Goal: Task Accomplishment & Management: Use online tool/utility

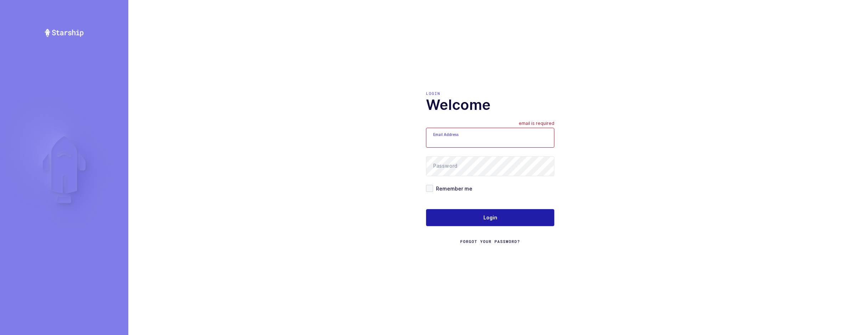
type input "[EMAIL_ADDRESS][DOMAIN_NAME]"
click at [449, 217] on button "Login" at bounding box center [490, 217] width 128 height 17
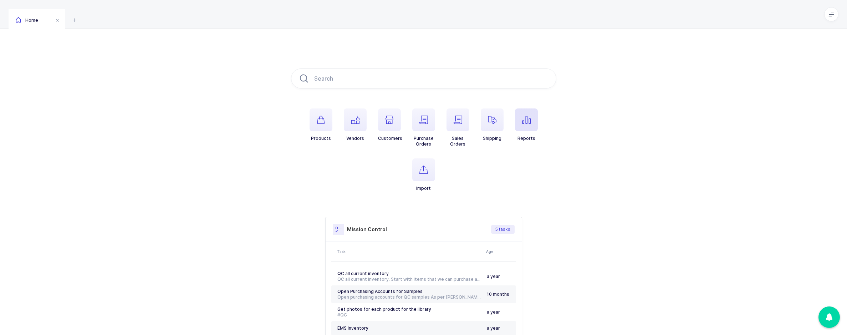
click at [519, 123] on span "button" at bounding box center [526, 119] width 23 height 23
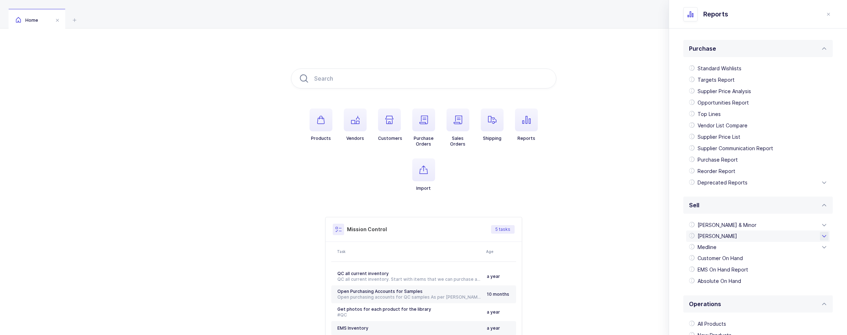
click at [725, 233] on div "[PERSON_NAME]" at bounding box center [758, 235] width 144 height 11
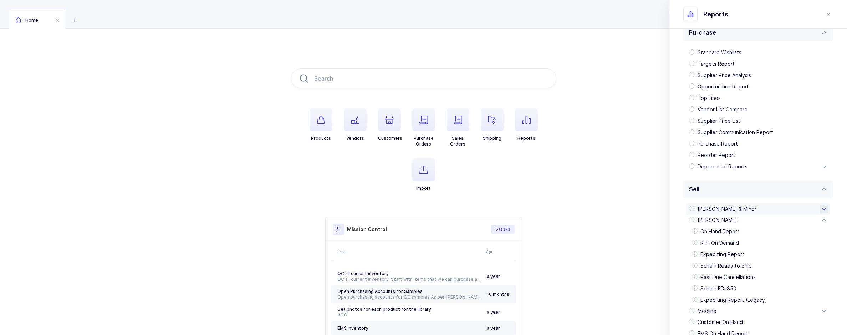
scroll to position [165, 0]
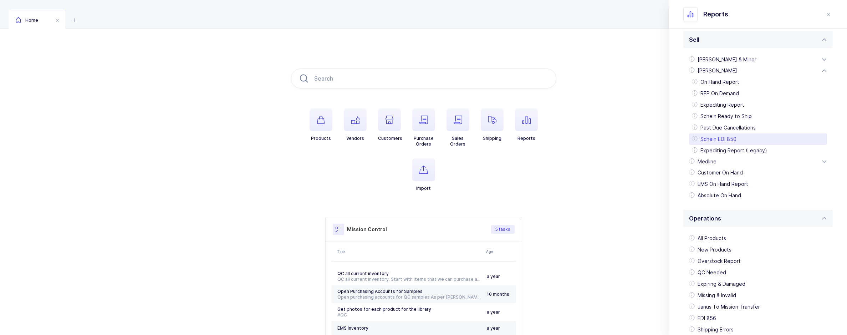
click at [729, 141] on div "Schein EDI 850" at bounding box center [758, 138] width 138 height 11
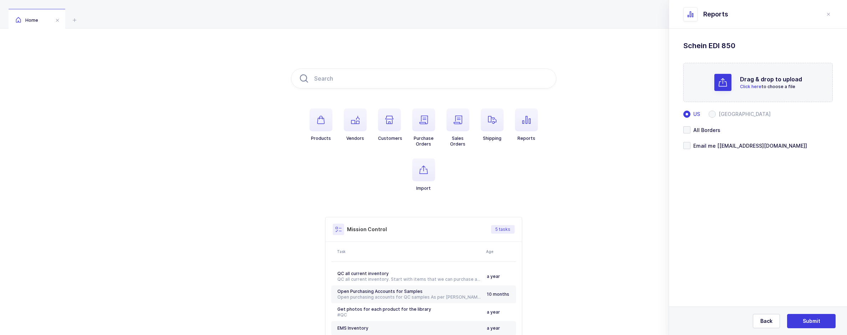
scroll to position [0, 0]
click at [763, 321] on span "Back" at bounding box center [766, 320] width 12 height 7
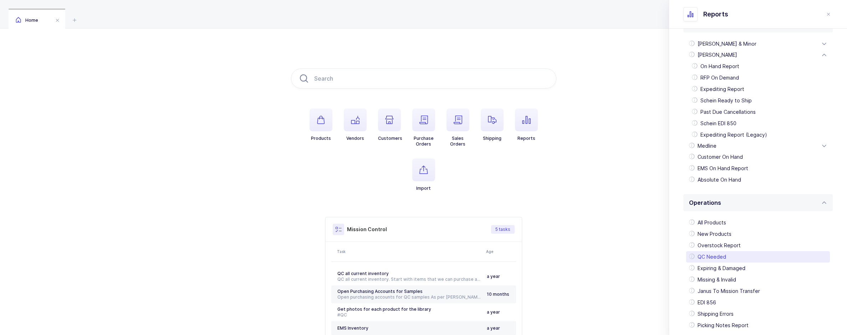
scroll to position [206, 0]
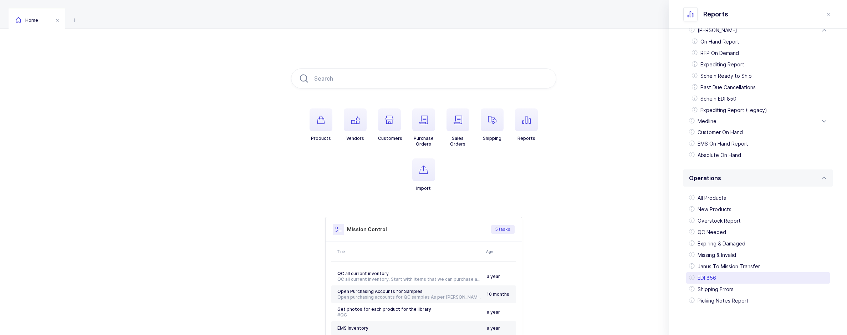
click at [716, 274] on div "EDI 856" at bounding box center [758, 277] width 144 height 11
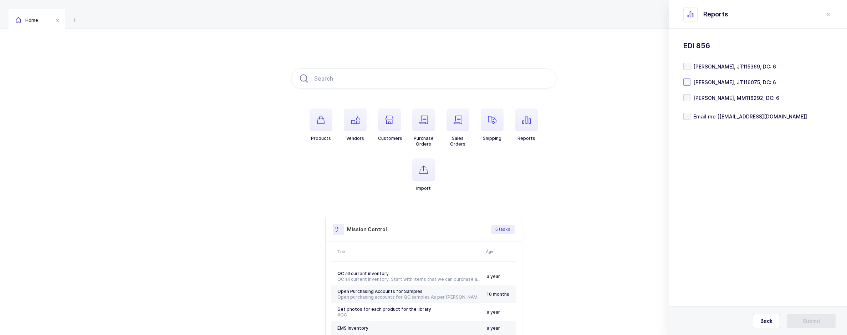
click at [687, 85] on span at bounding box center [686, 81] width 7 height 7
click at [690, 78] on input "[PERSON_NAME], JT116075, DC: 6" at bounding box center [690, 78] width 0 height 0
click at [796, 318] on button "Submit" at bounding box center [811, 321] width 48 height 14
